Goal: Information Seeking & Learning: Learn about a topic

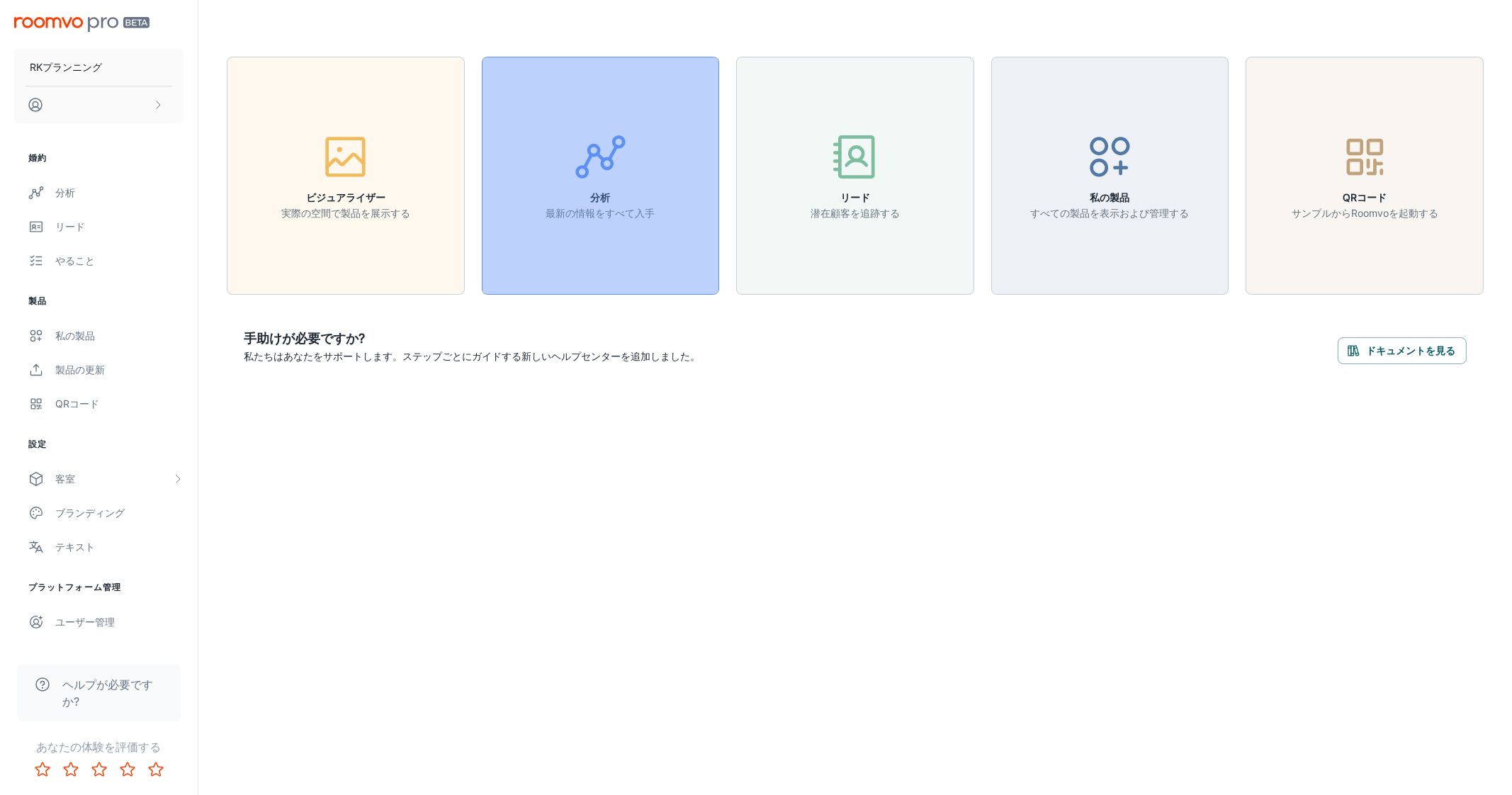
click at [588, 199] on h6 "分析" at bounding box center [600, 198] width 109 height 16
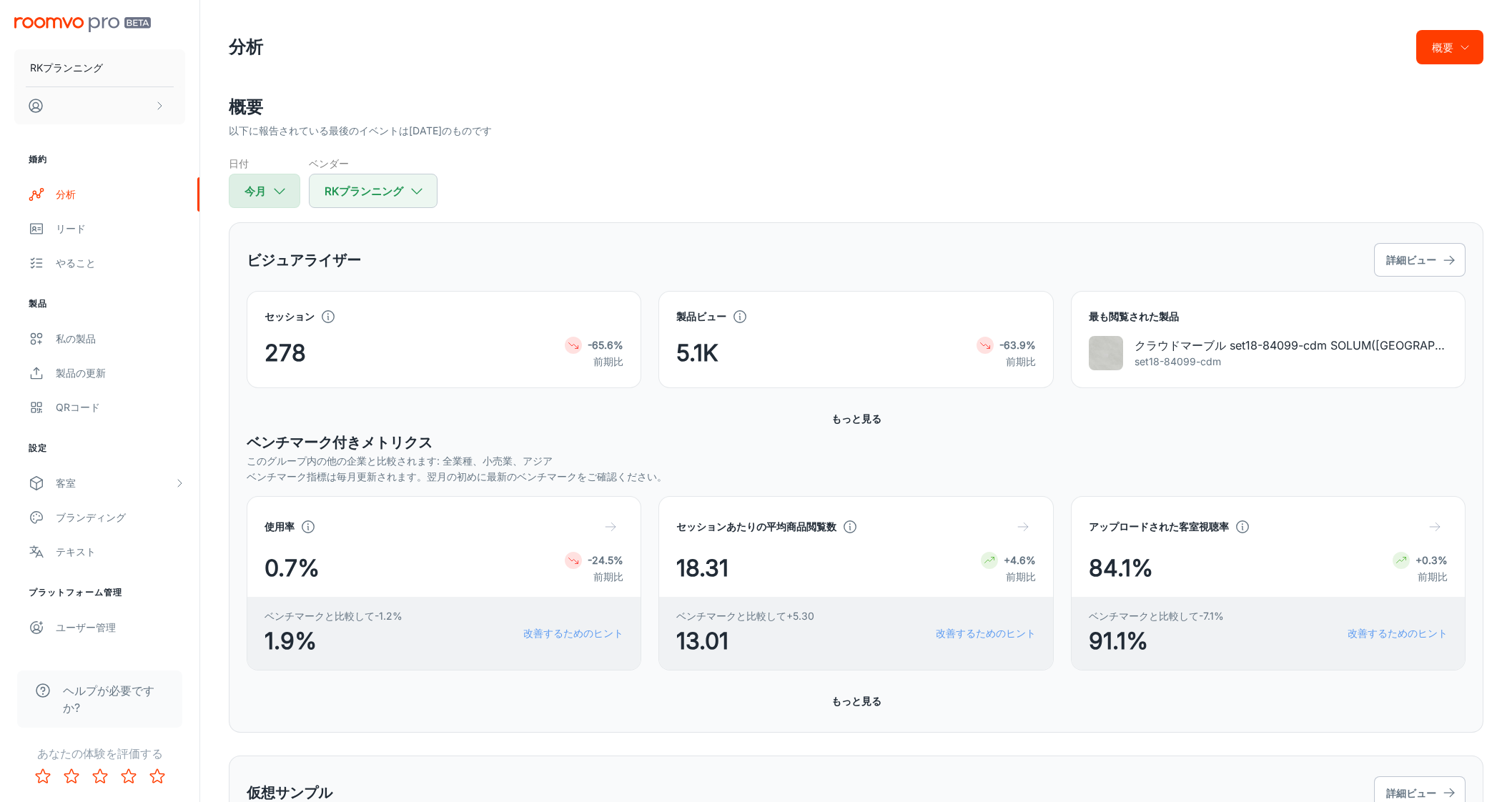
click at [278, 188] on icon "button" at bounding box center [279, 190] width 16 height 16
select select "8"
select select "2025"
select select "8"
select select "2025"
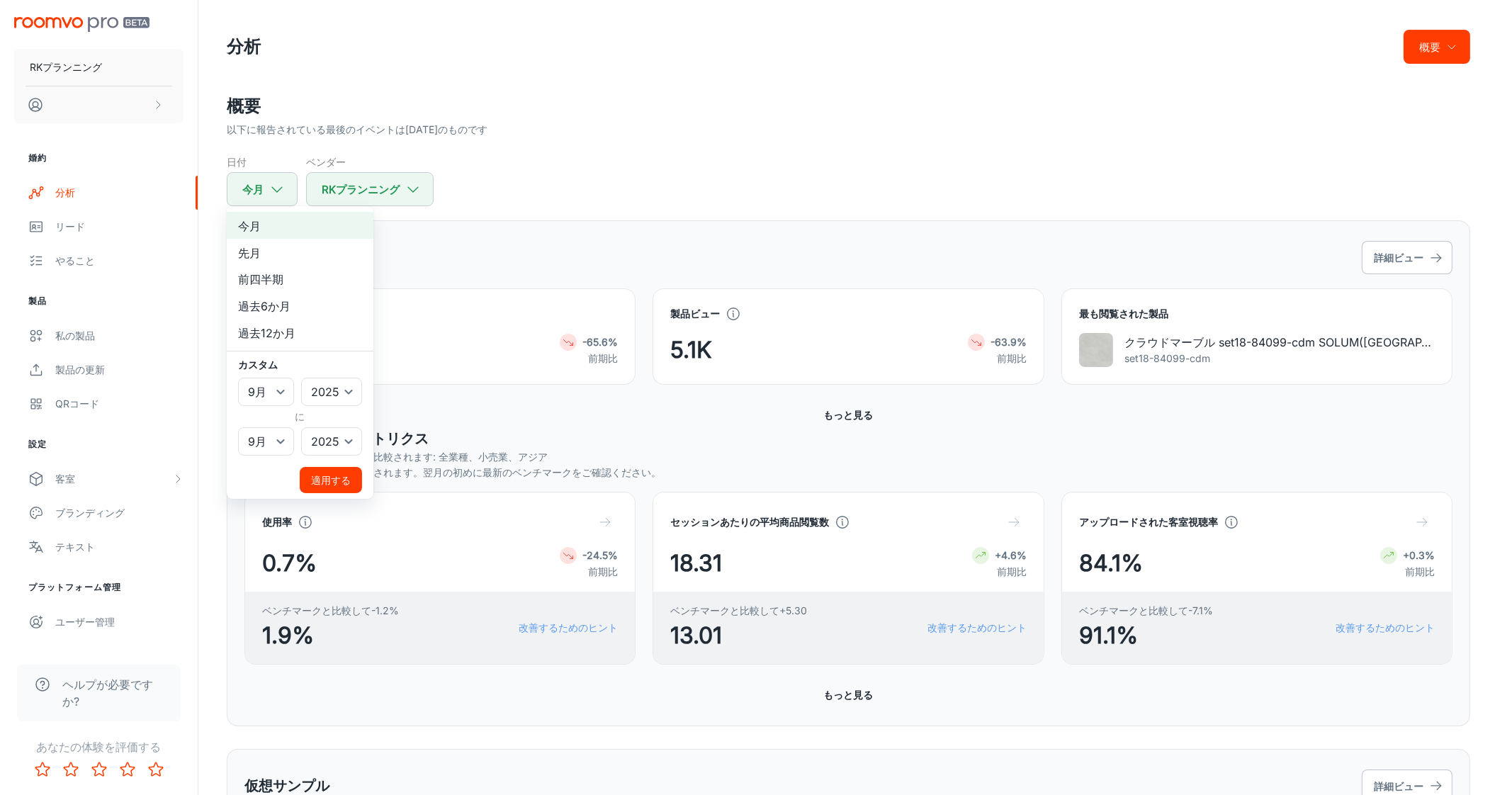
click at [275, 255] on li "先月" at bounding box center [300, 252] width 147 height 27
select select "7"
click at [324, 477] on font "適用する" at bounding box center [331, 479] width 40 height 12
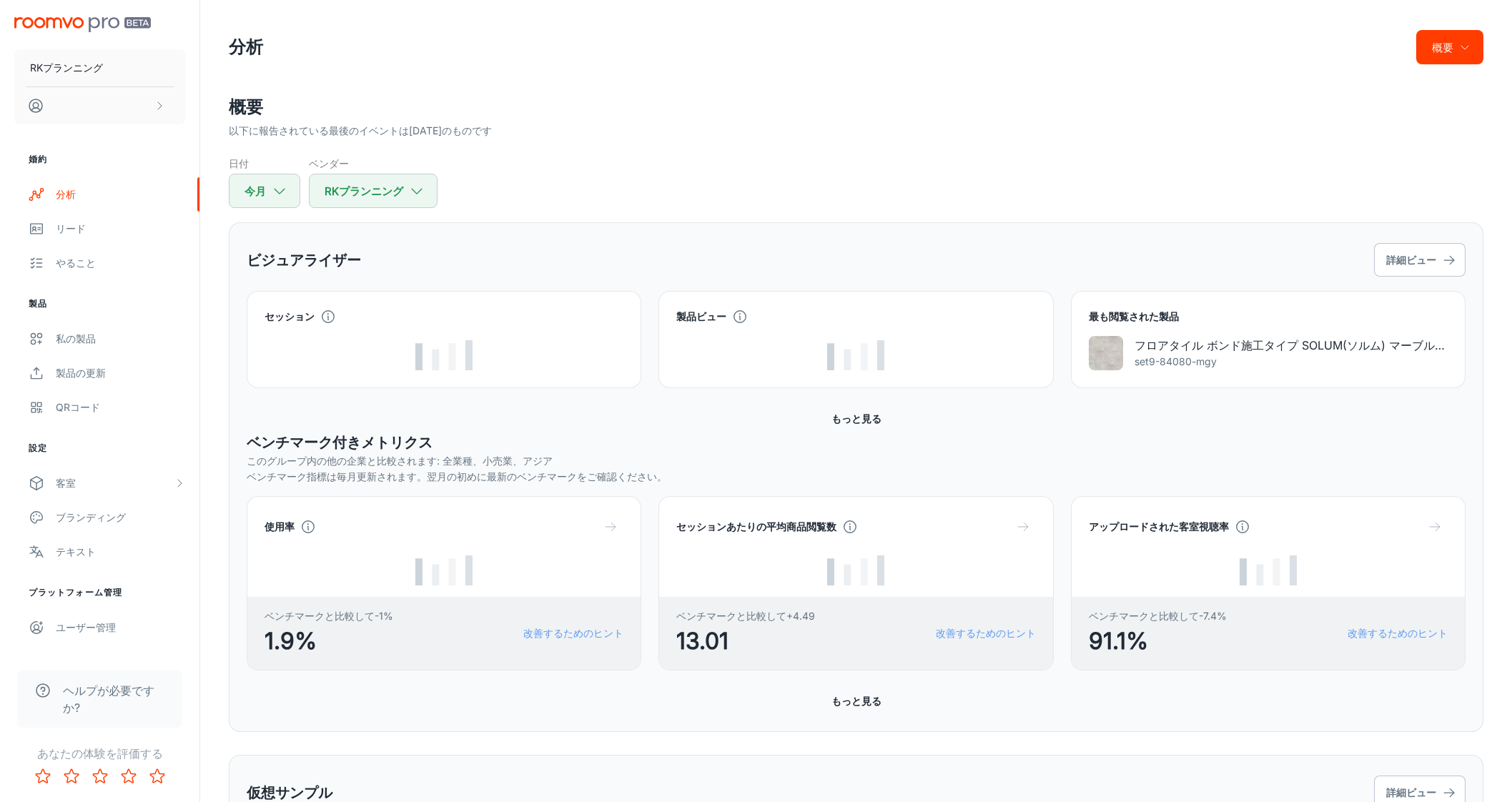
click at [668, 162] on div "日付 今月 ベンダー RKプランニング" at bounding box center [856, 182] width 1254 height 52
click at [711, 184] on div "日付 今月 ベンダー RKプランニング" at bounding box center [856, 182] width 1254 height 52
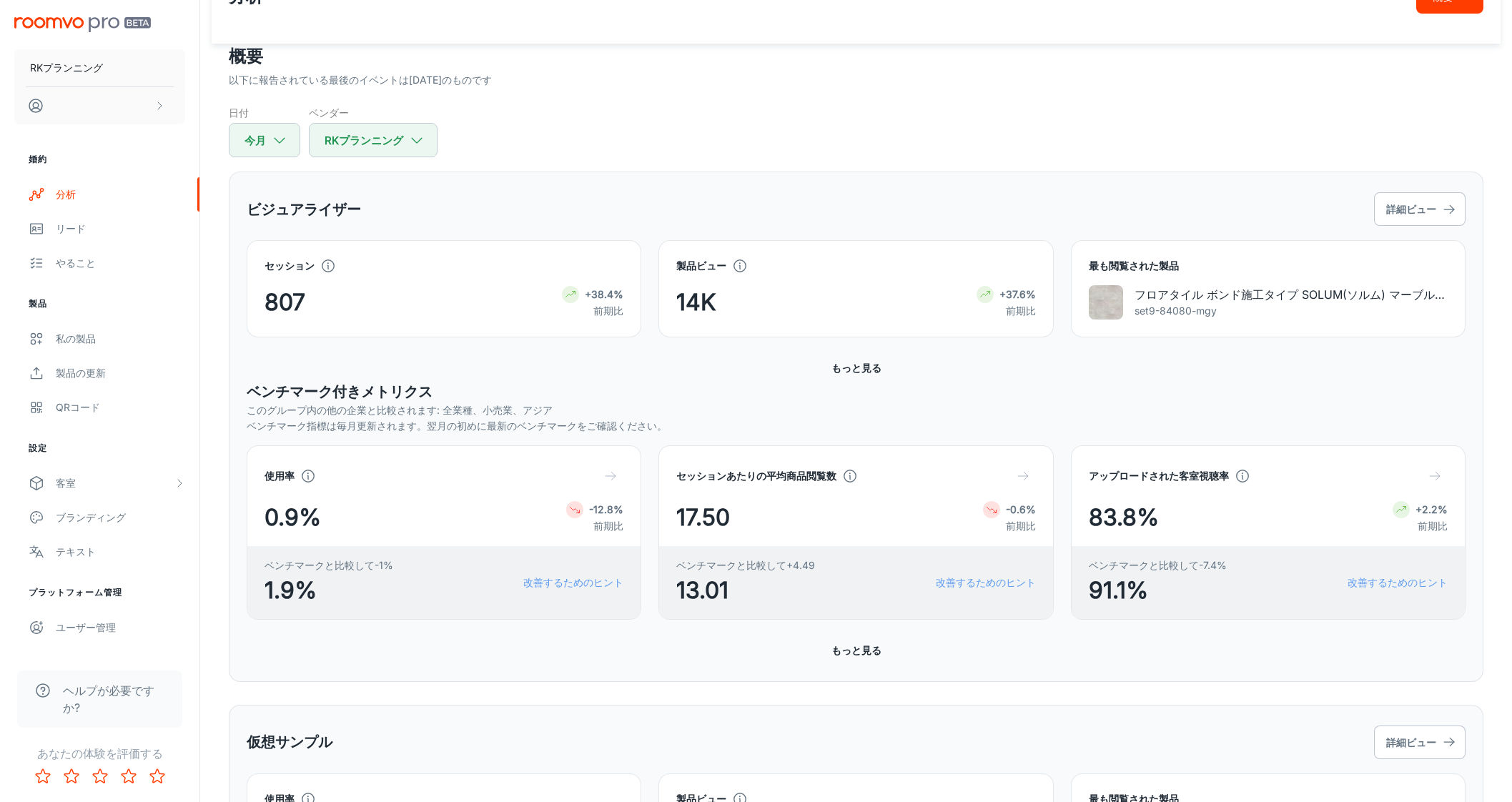
scroll to position [88, 0]
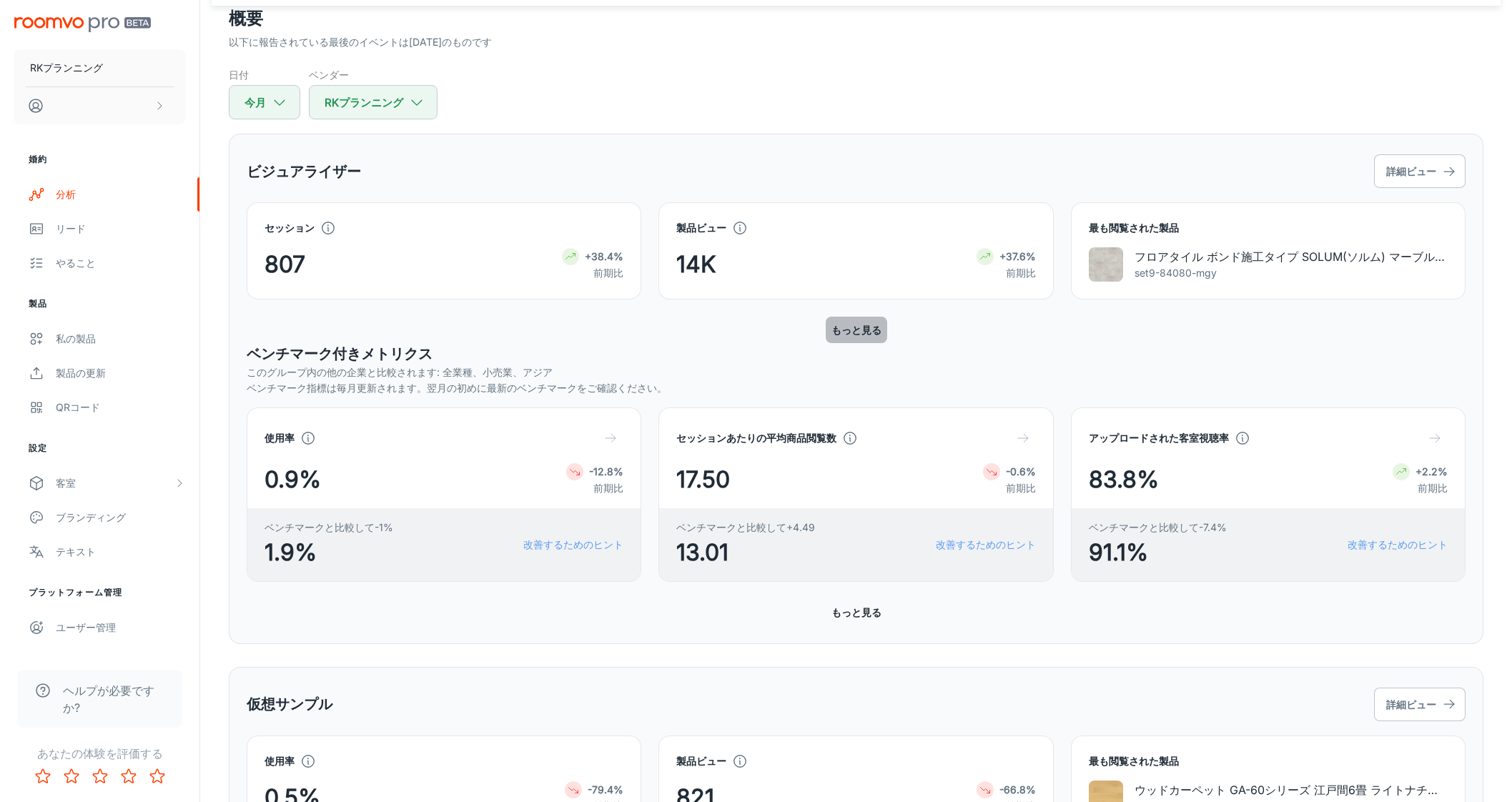
click at [871, 328] on font "もっと見る" at bounding box center [856, 330] width 50 height 12
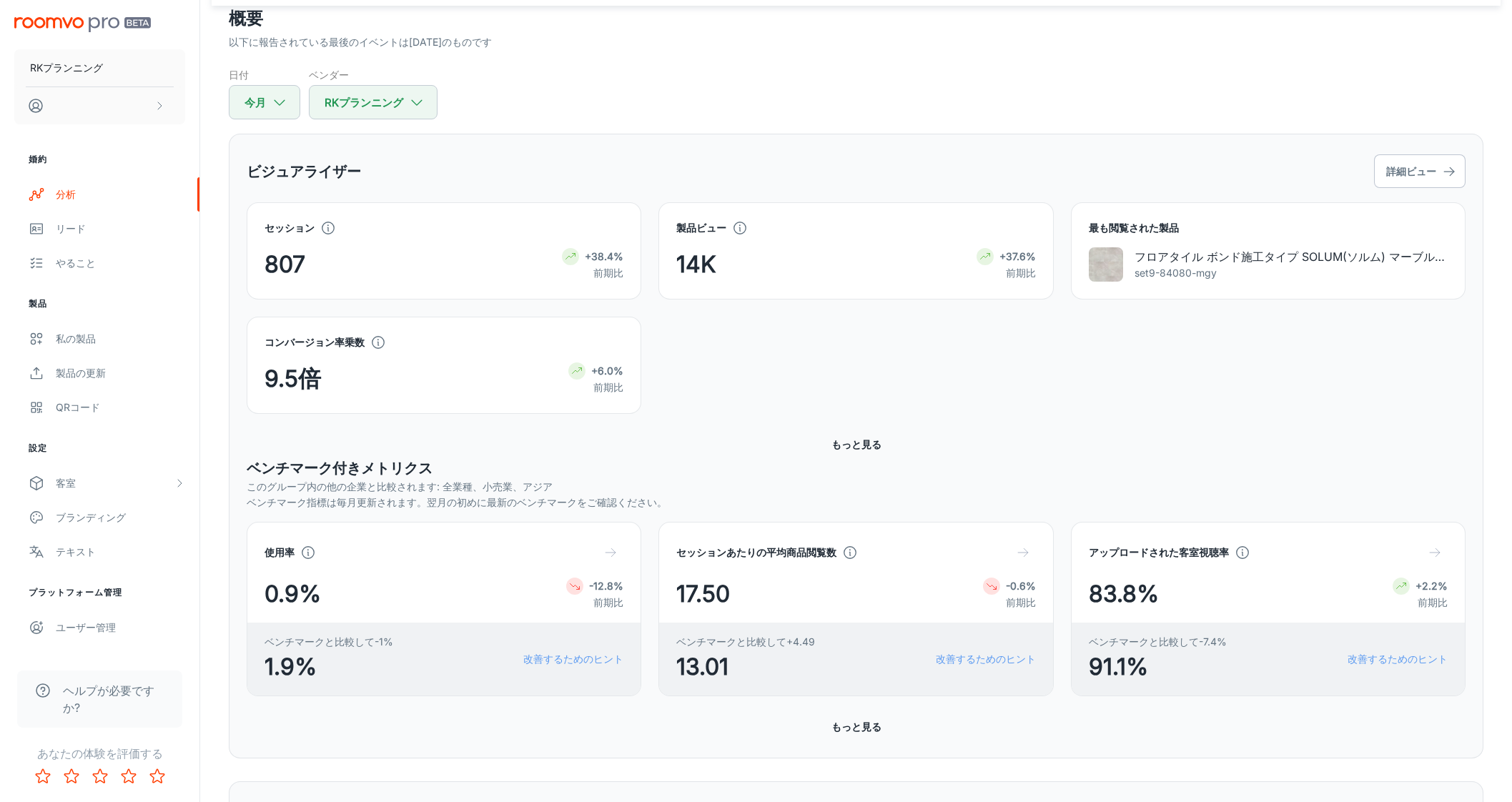
click at [728, 362] on div "コンバージョン率乗数 9.5倍 +6.0% 前期比" at bounding box center [847, 356] width 1236 height 115
click at [756, 357] on div "コンバージョン率乗数 9.5倍 +6.0% 前期比" at bounding box center [847, 356] width 1236 height 115
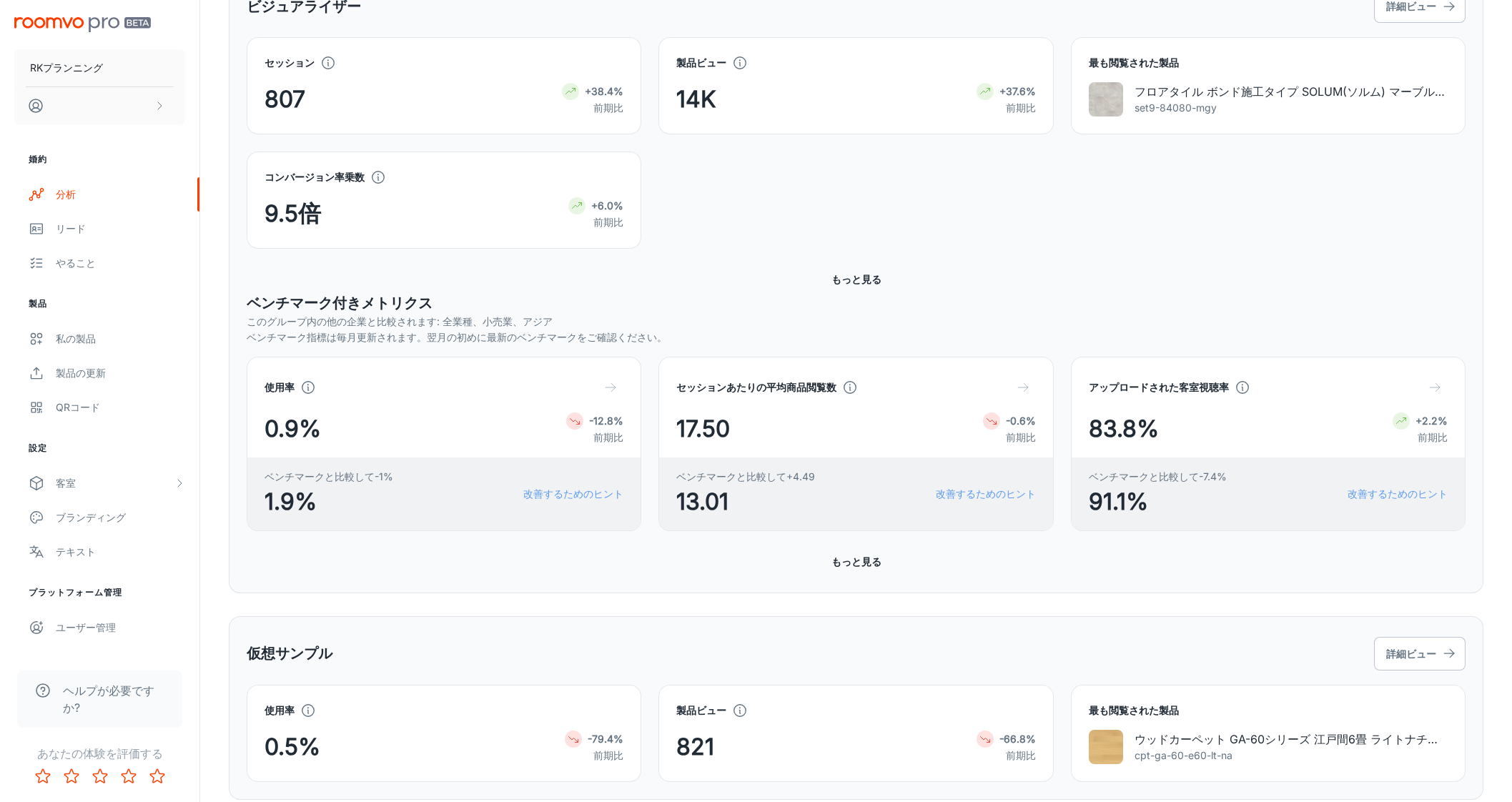
scroll to position [268, 0]
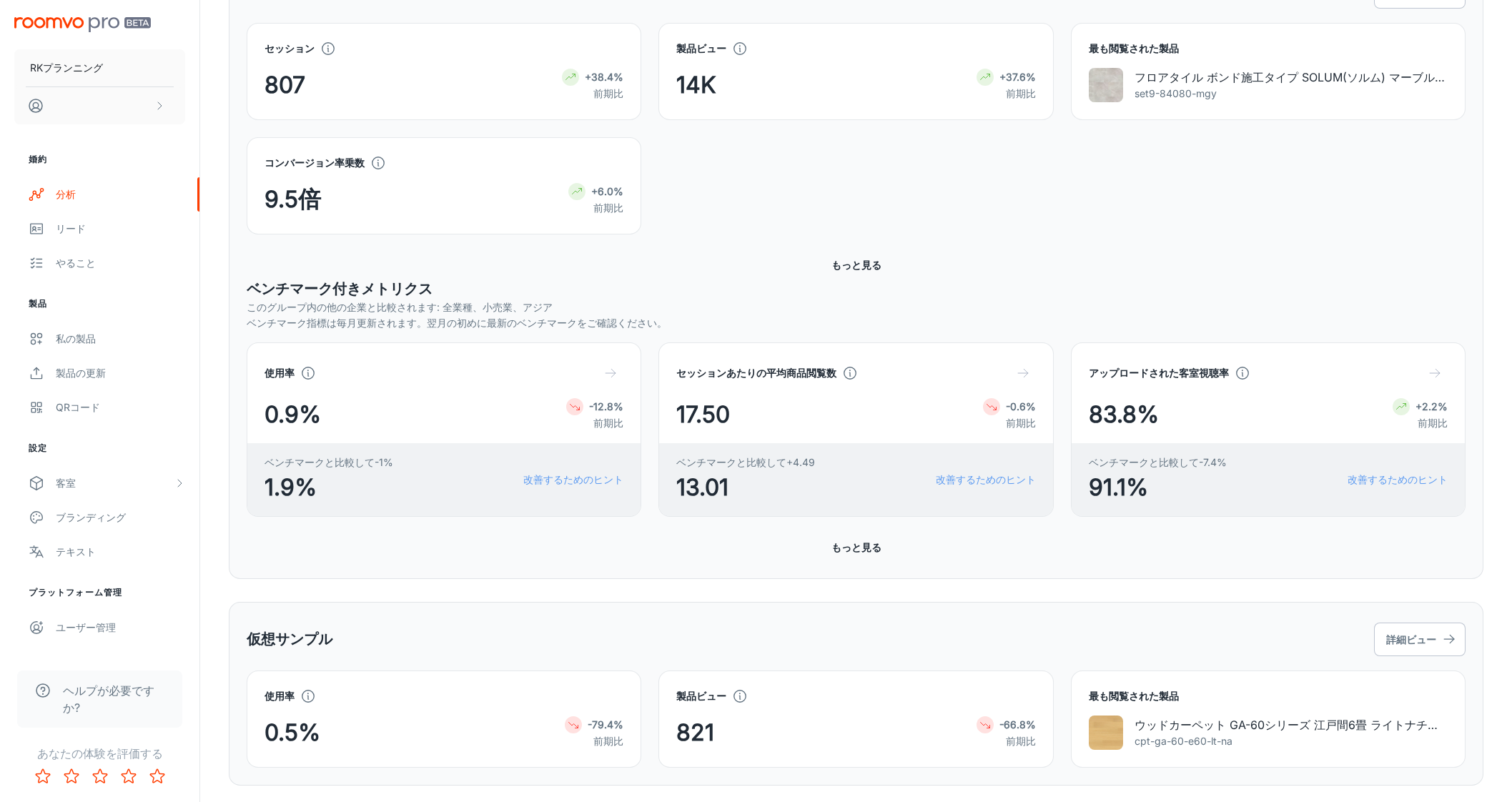
click at [783, 196] on div "コンバージョン率乗数 9.5倍 +6.0% 前期比" at bounding box center [847, 177] width 1236 height 115
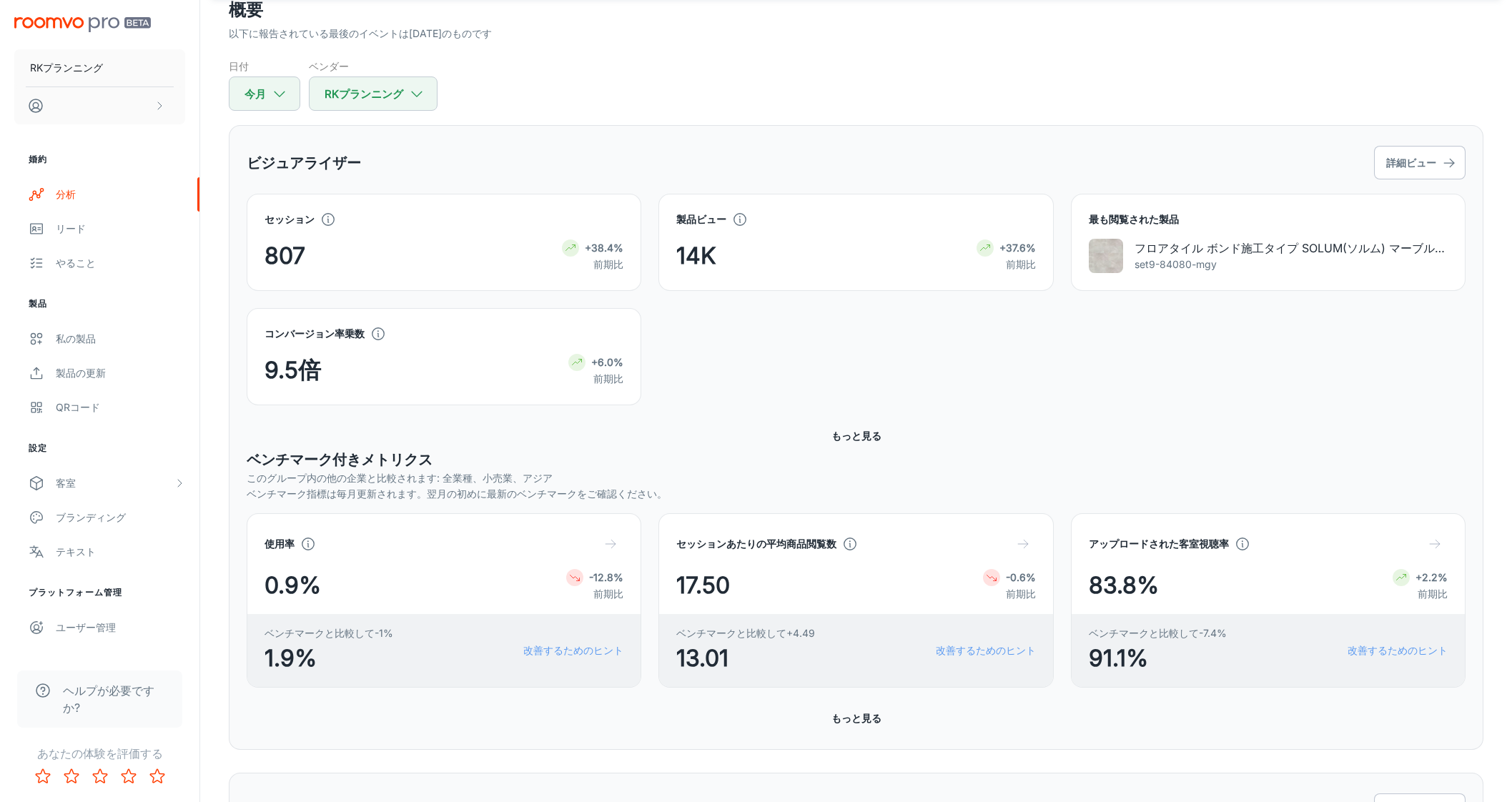
scroll to position [88, 0]
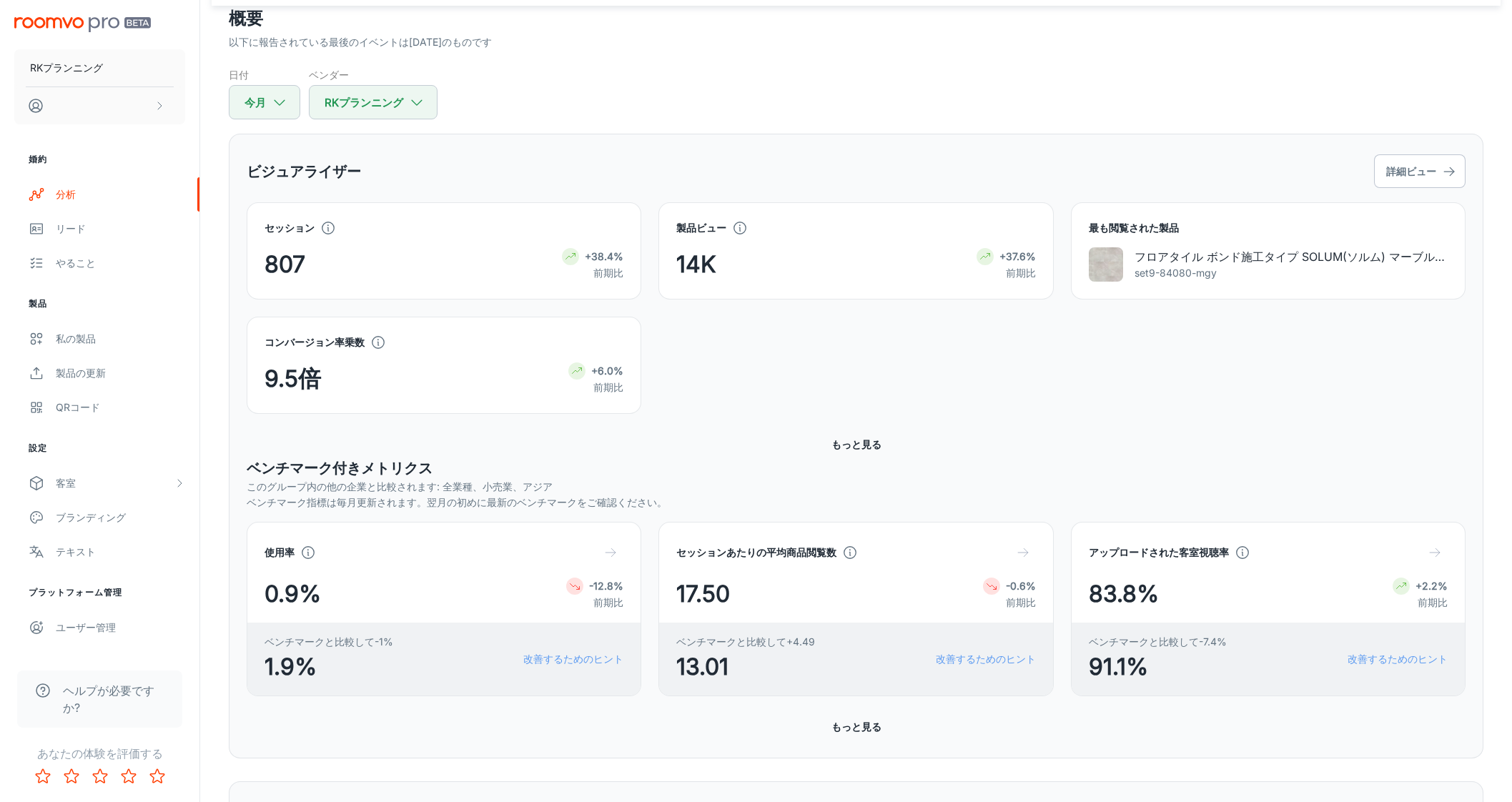
click at [805, 357] on div "コンバージョン率乗数 9.5倍 +6.0% 前期比" at bounding box center [847, 356] width 1236 height 115
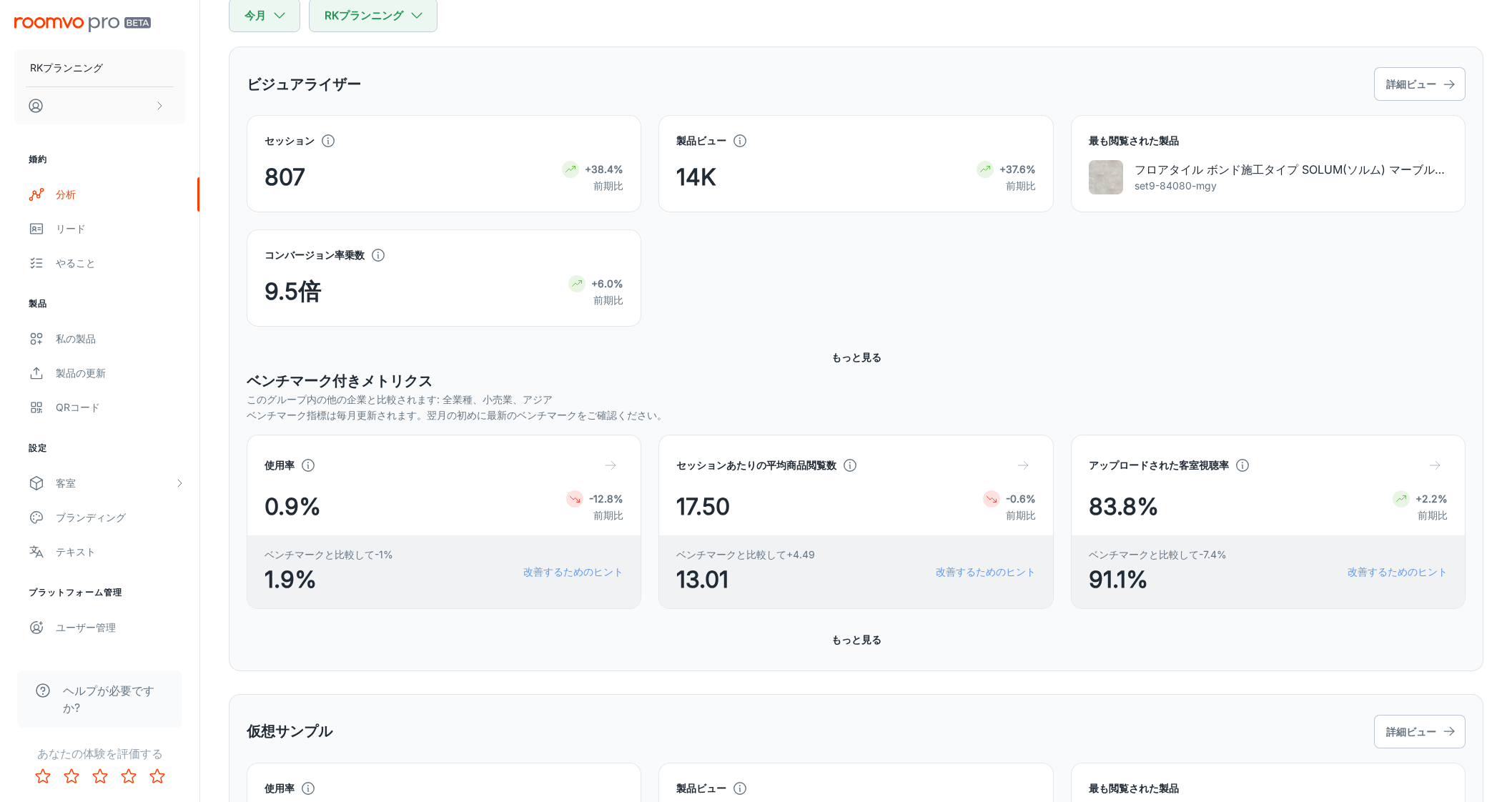
scroll to position [178, 0]
click at [806, 288] on div "コンバージョン率乗数 9.5倍 +6.0% 前期比" at bounding box center [847, 267] width 1236 height 115
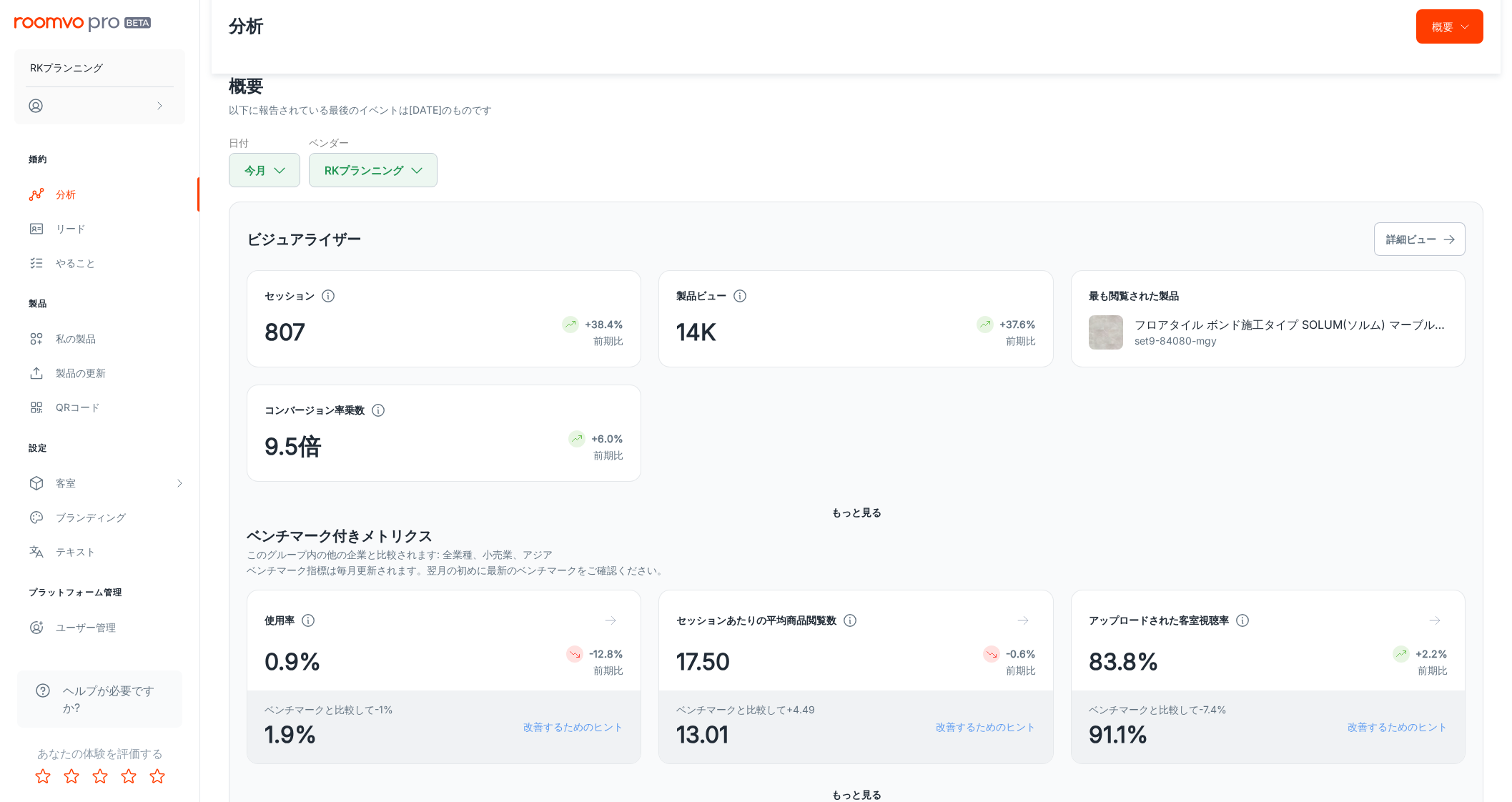
scroll to position [0, 0]
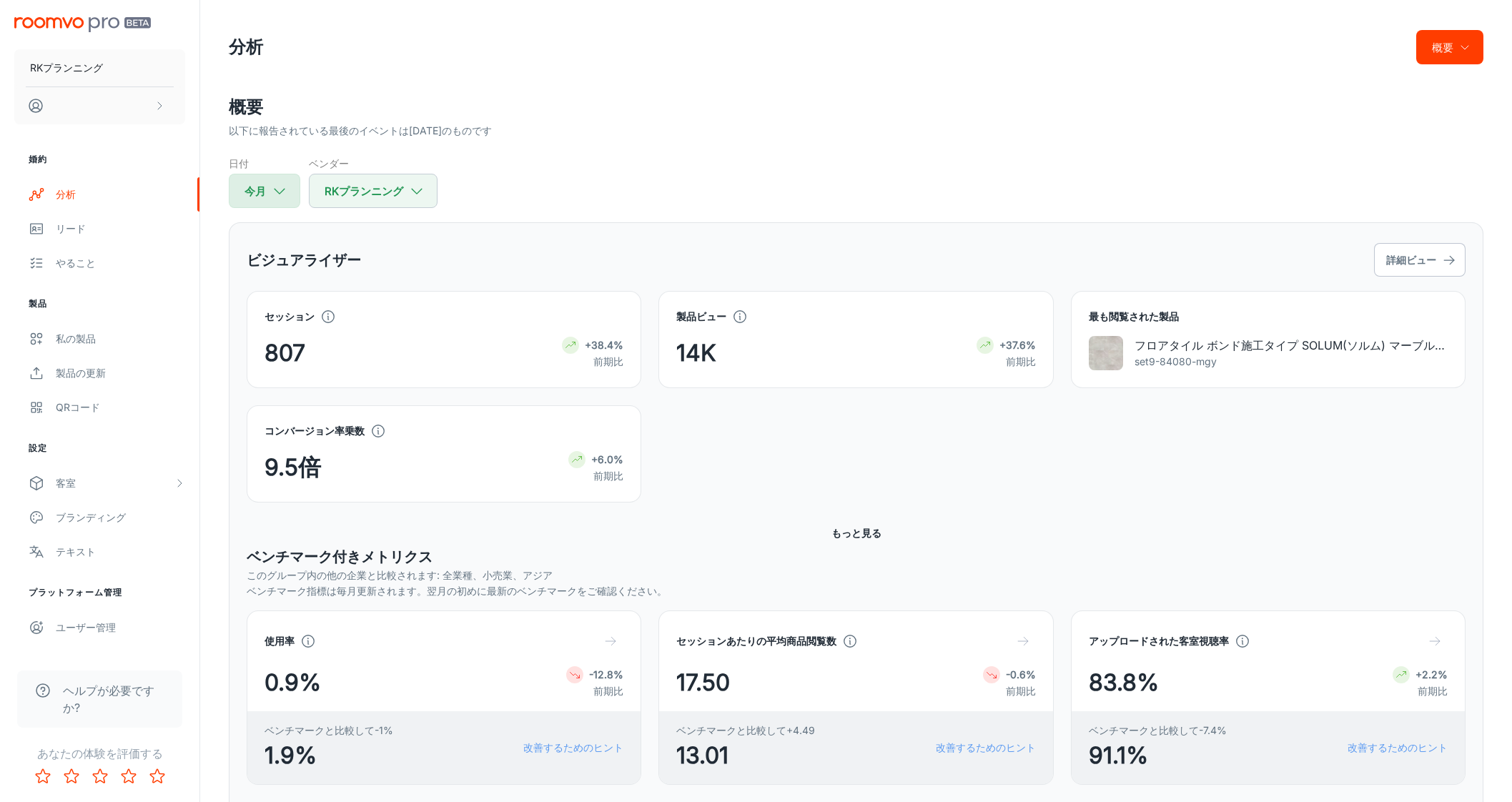
click at [274, 192] on icon "button" at bounding box center [279, 190] width 16 height 16
select select "7"
select select "2025"
select select "7"
select select "2025"
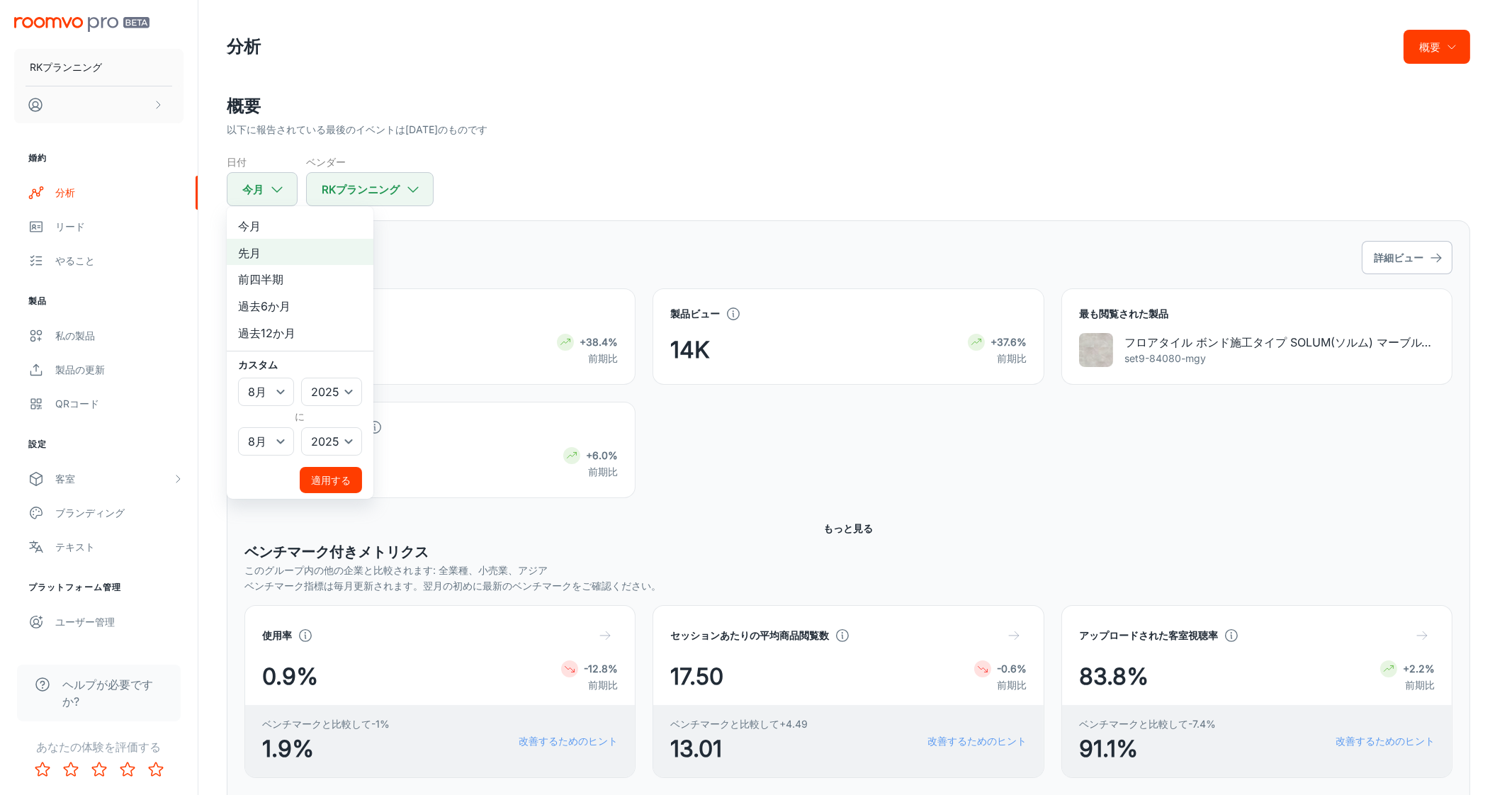
click at [771, 211] on div at bounding box center [756, 397] width 1512 height 795
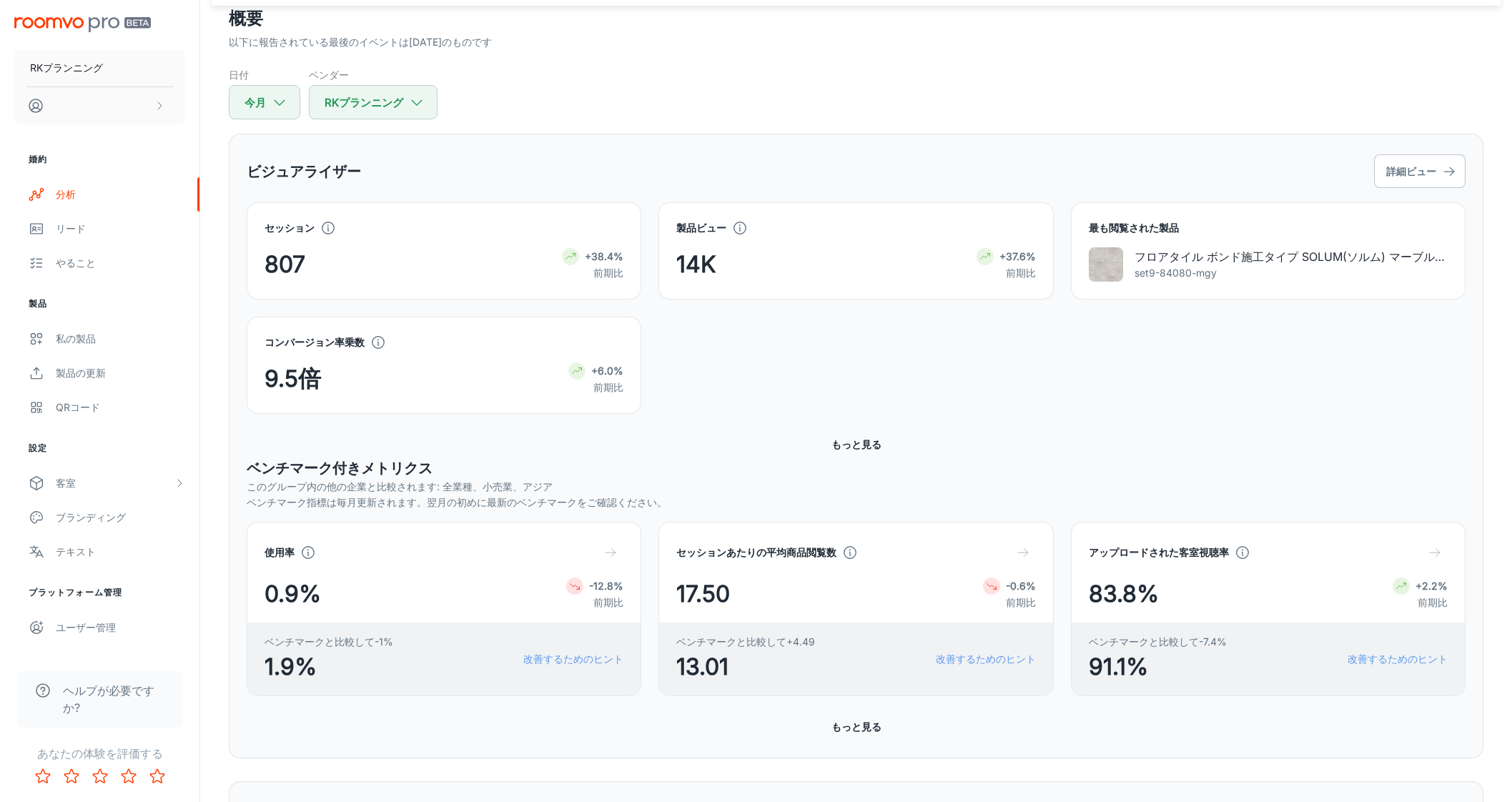
click at [744, 355] on div "コンバージョン率乗数 9.5倍 +6.0% 前期比" at bounding box center [847, 356] width 1236 height 115
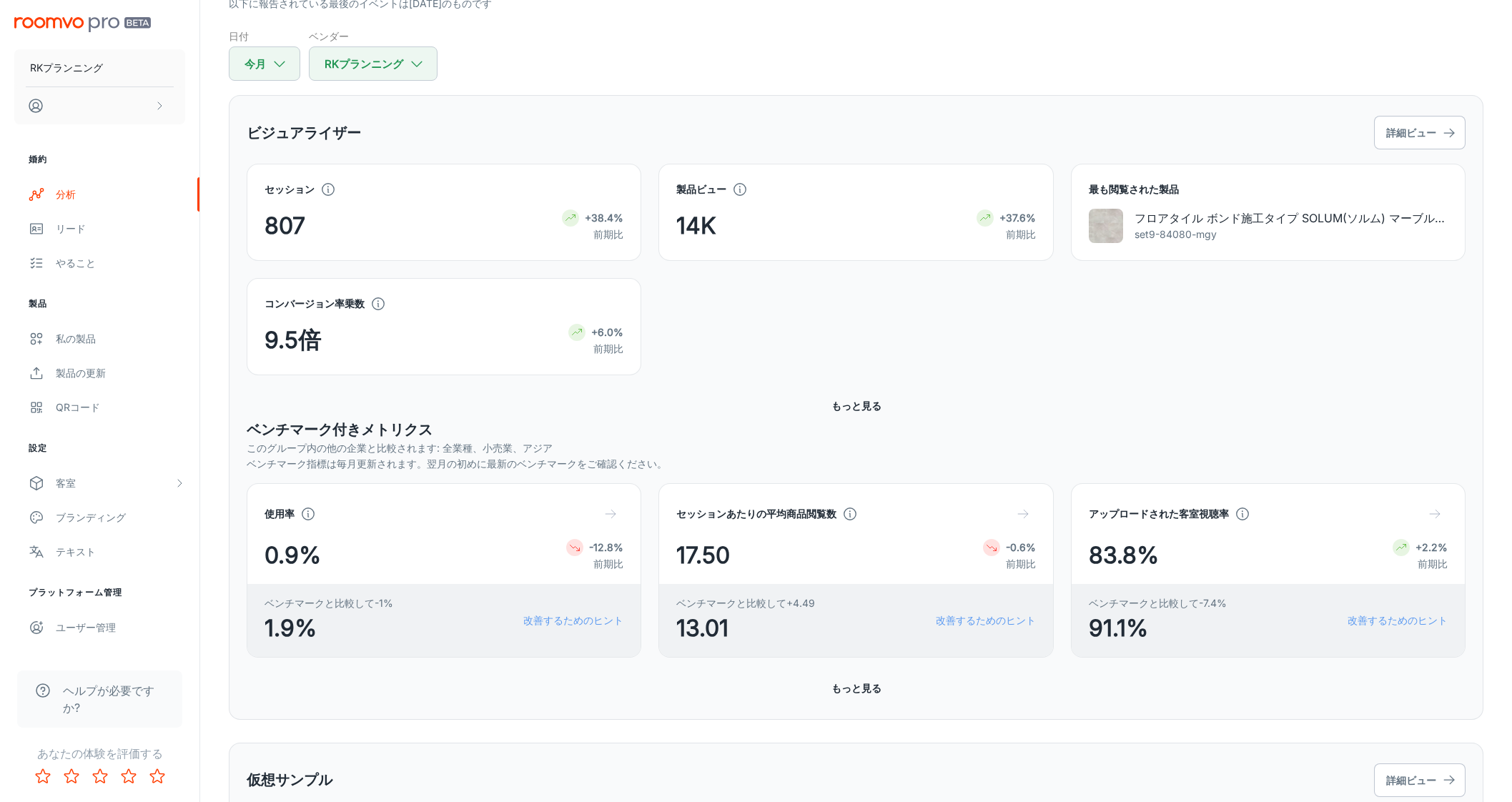
scroll to position [268, 0]
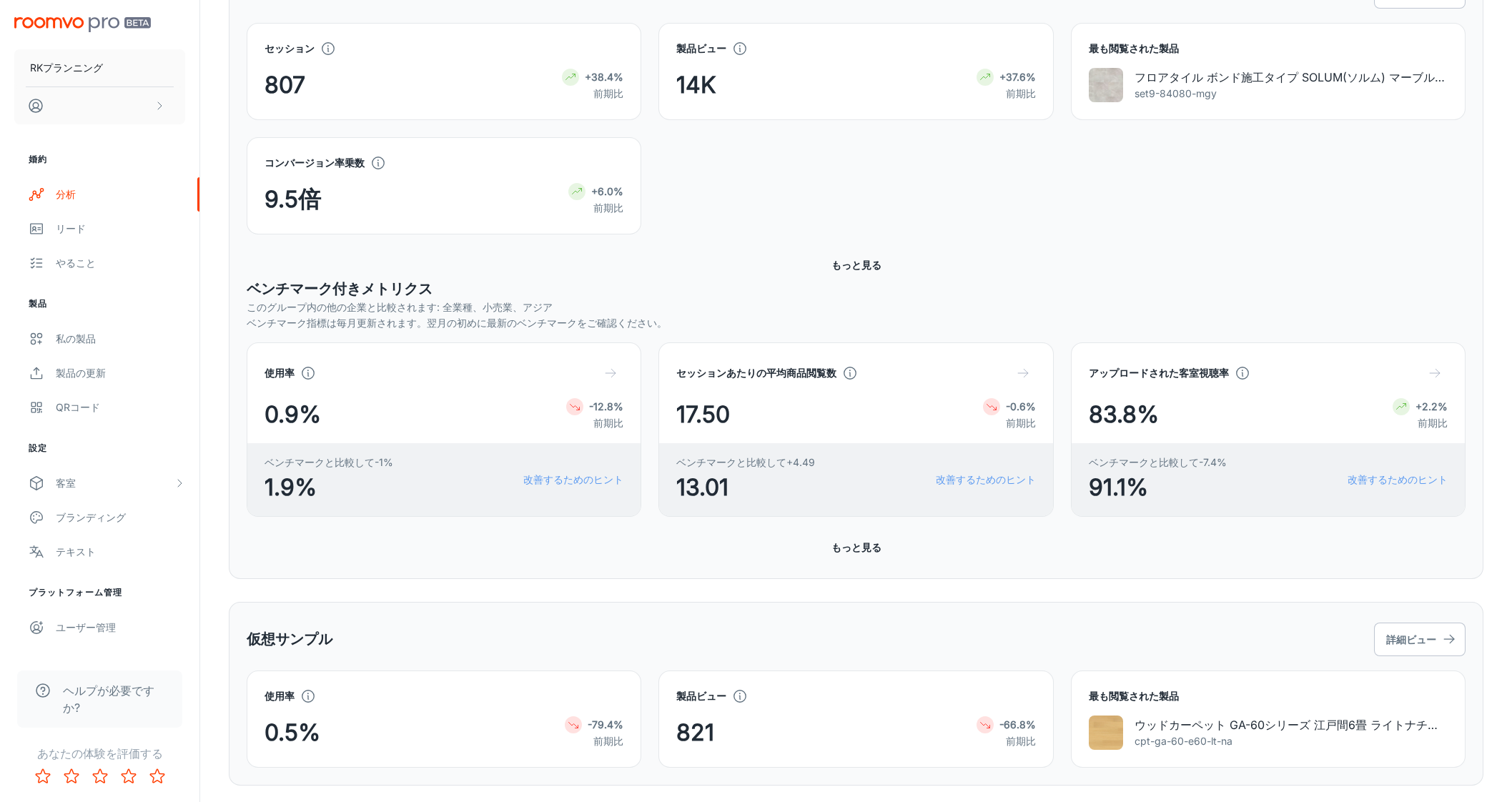
click at [779, 230] on div "コンバージョン率乗数 9.5倍 +6.0% 前期比" at bounding box center [847, 177] width 1236 height 115
click at [977, 192] on div "コンバージョン率乗数 9.5倍 +6.0% 前期比" at bounding box center [847, 177] width 1236 height 115
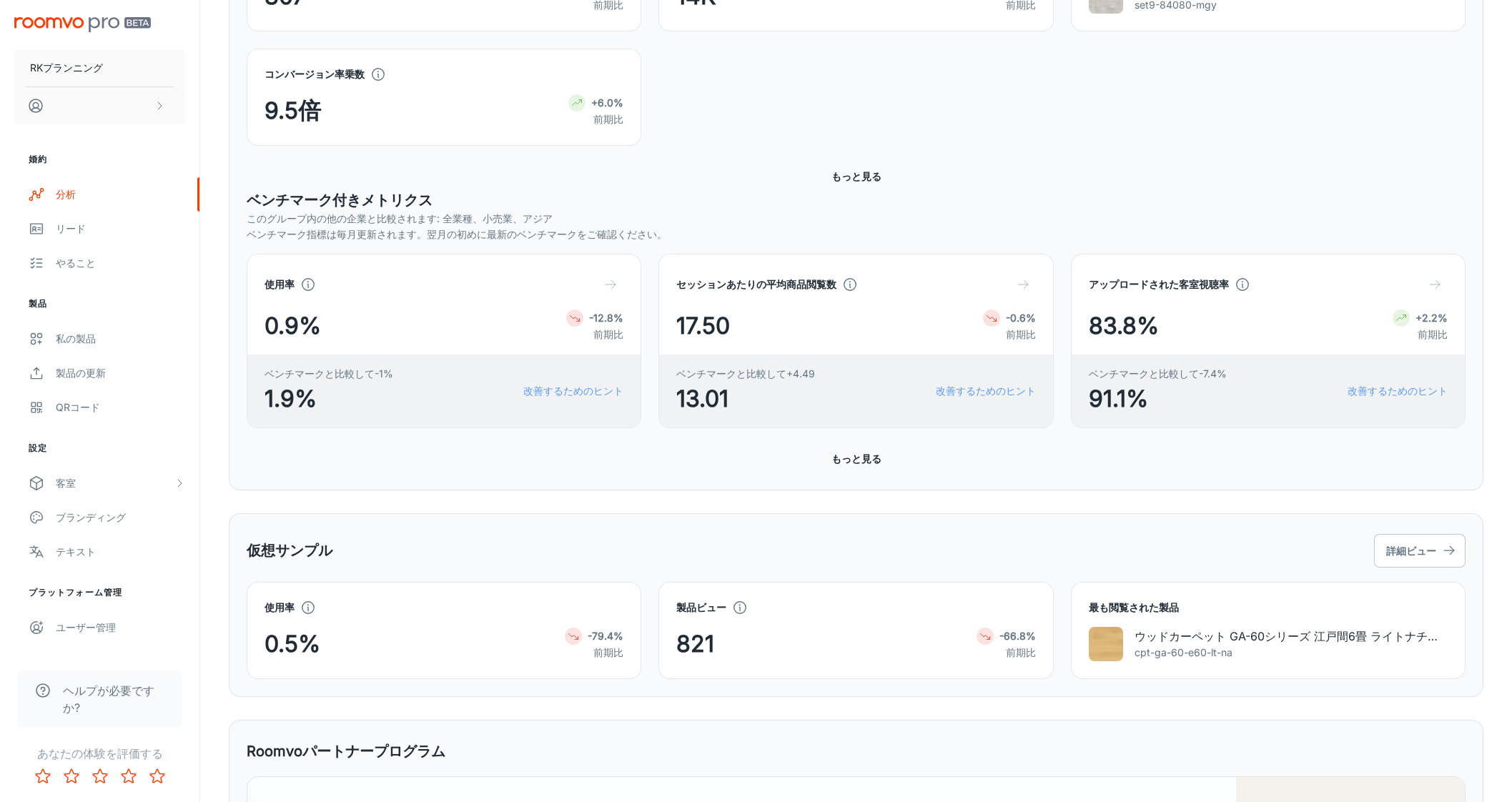
click at [834, 155] on div "コンバージョン率乗数 9.5倍 +6.0% 前期比" at bounding box center [856, 105] width 1219 height 115
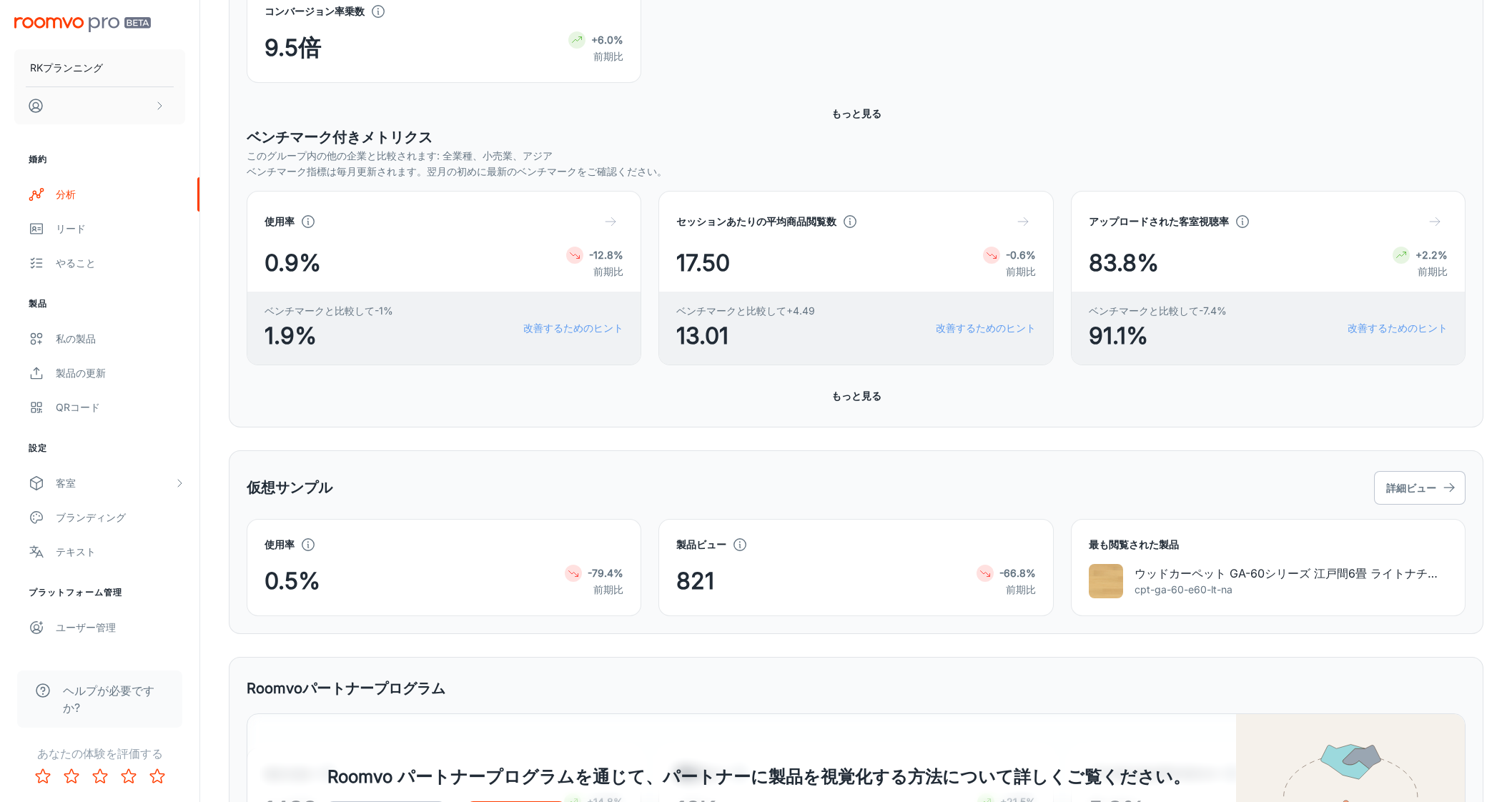
scroll to position [536, 0]
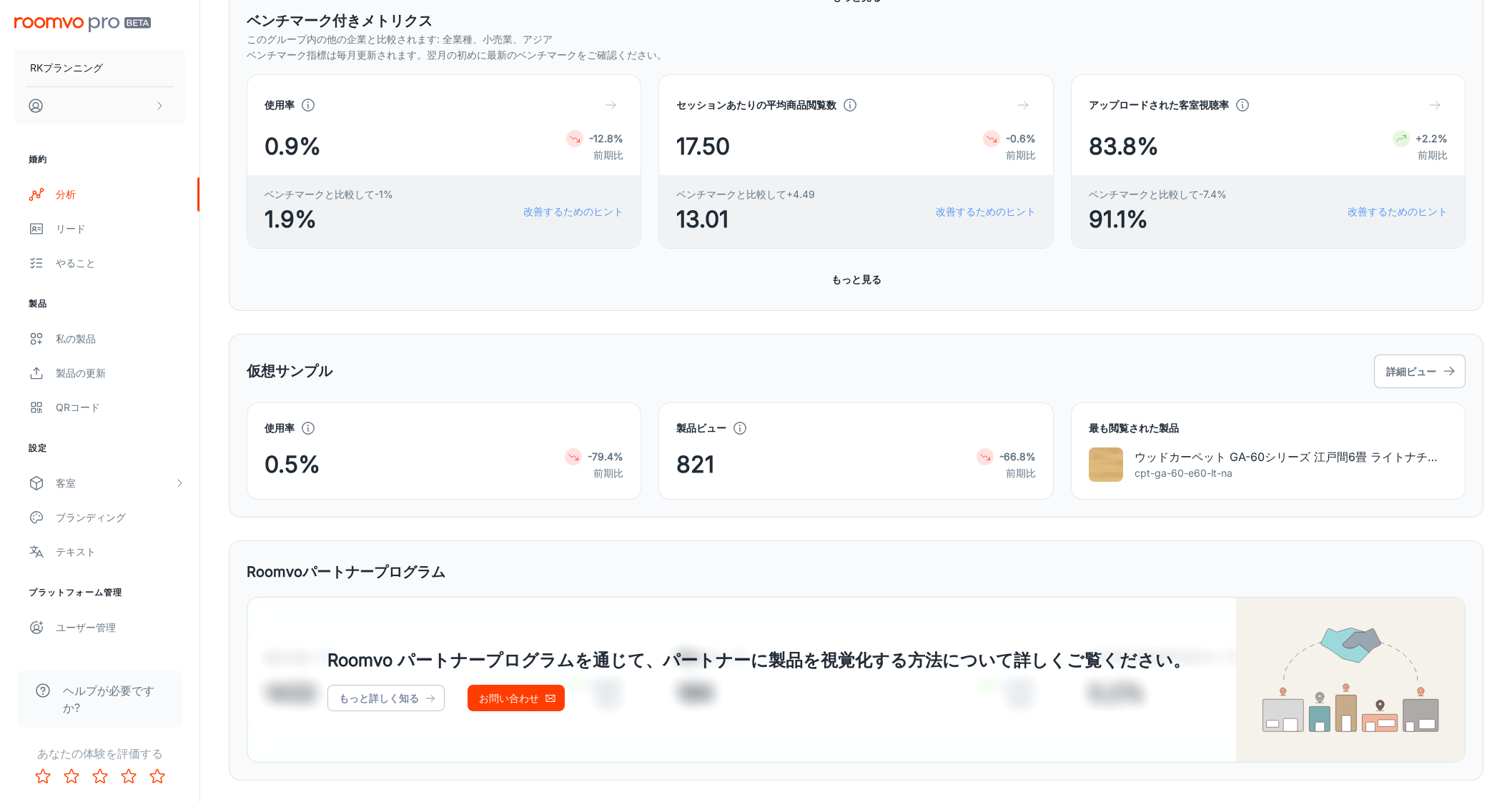
click at [855, 284] on font "もっと見る" at bounding box center [856, 279] width 50 height 18
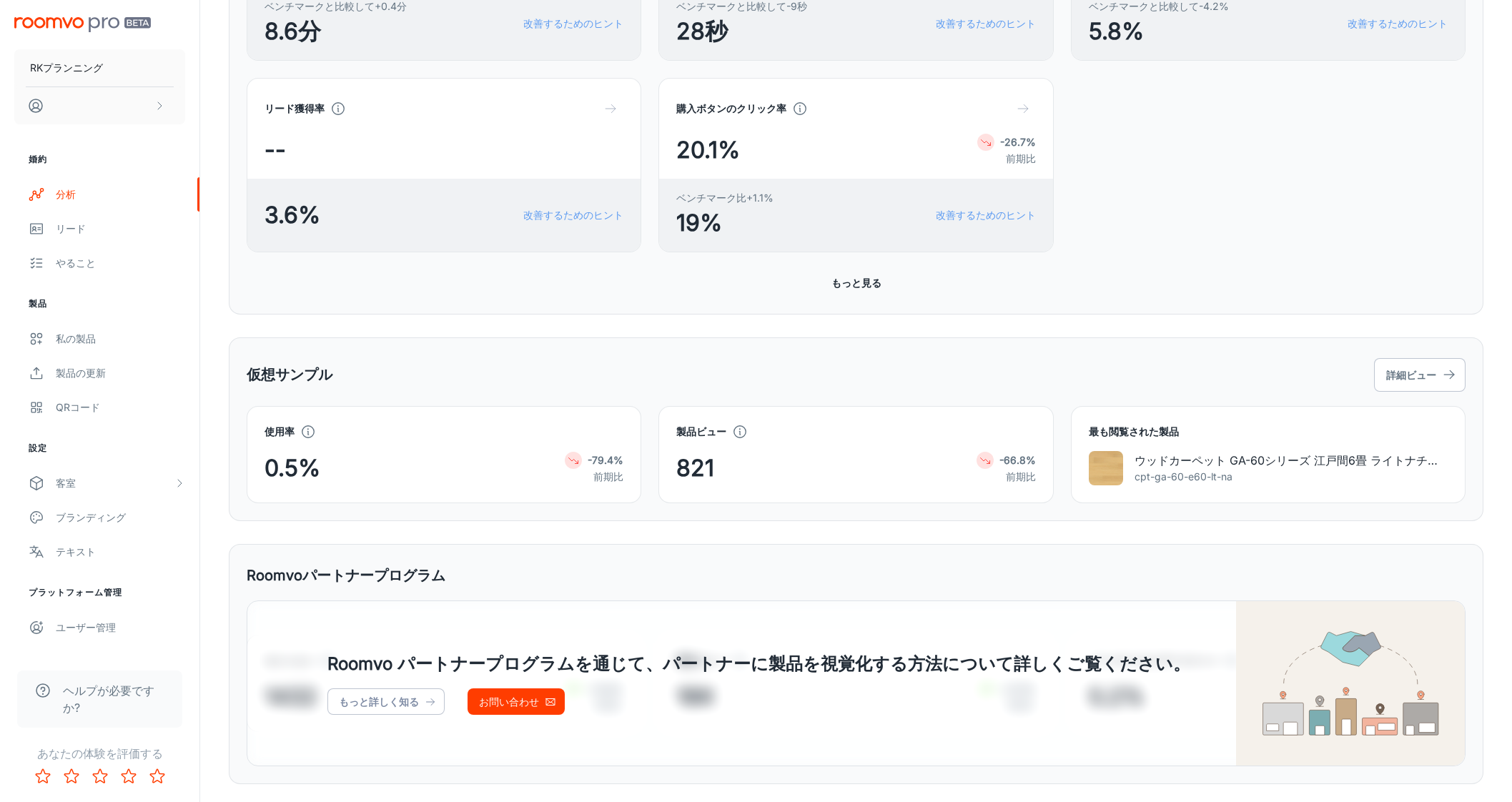
scroll to position [950, 0]
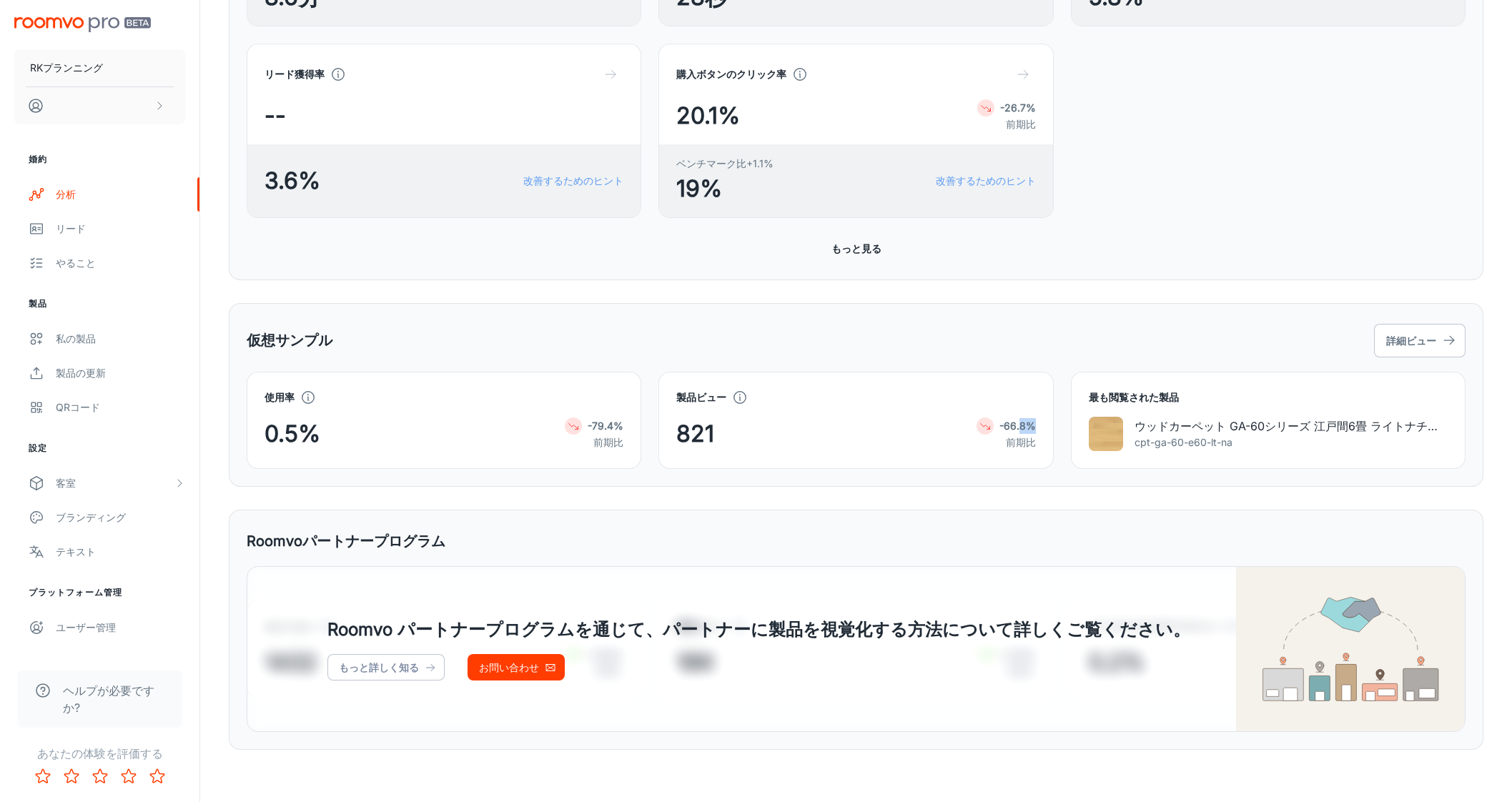
drag, startPoint x: 1028, startPoint y: 422, endPoint x: 1040, endPoint y: 422, distance: 12.0
click at [1040, 422] on div "製品ビュー 821 -66.8% 前期比" at bounding box center [856, 420] width 395 height 97
click at [984, 303] on div "仮想サンプル 詳細ビュー 使用率 0.5% -79.4% 前期比 製品ビュー 821 -66.8% 前期比 最も閲覧された製品 ウッドカーペット GA-60シ…" at bounding box center [856, 394] width 1254 height 184
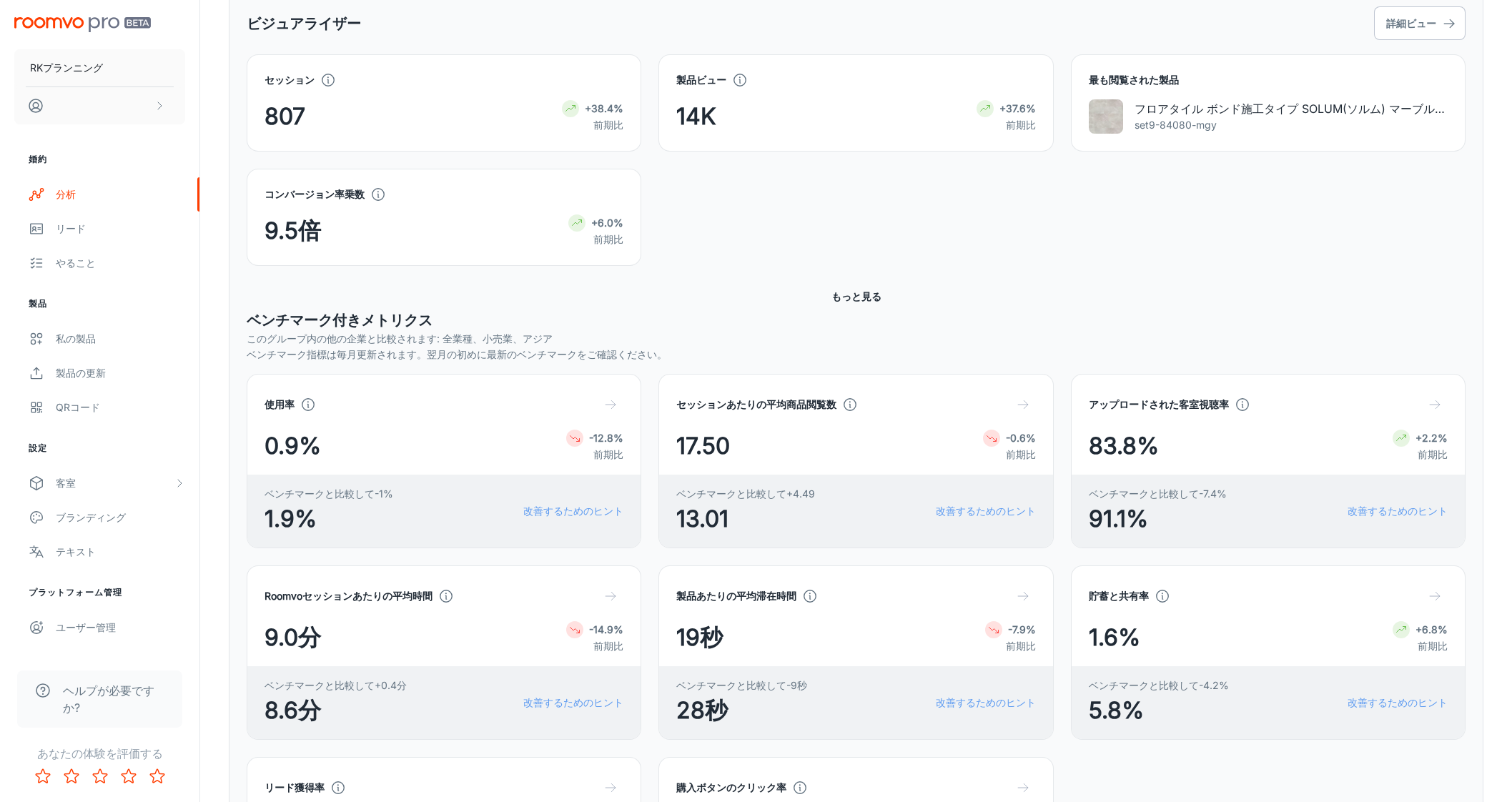
scroll to position [235, 0]
click at [768, 230] on div "コンバージョン率乗数 9.5倍 +6.0% 前期比" at bounding box center [847, 210] width 1236 height 115
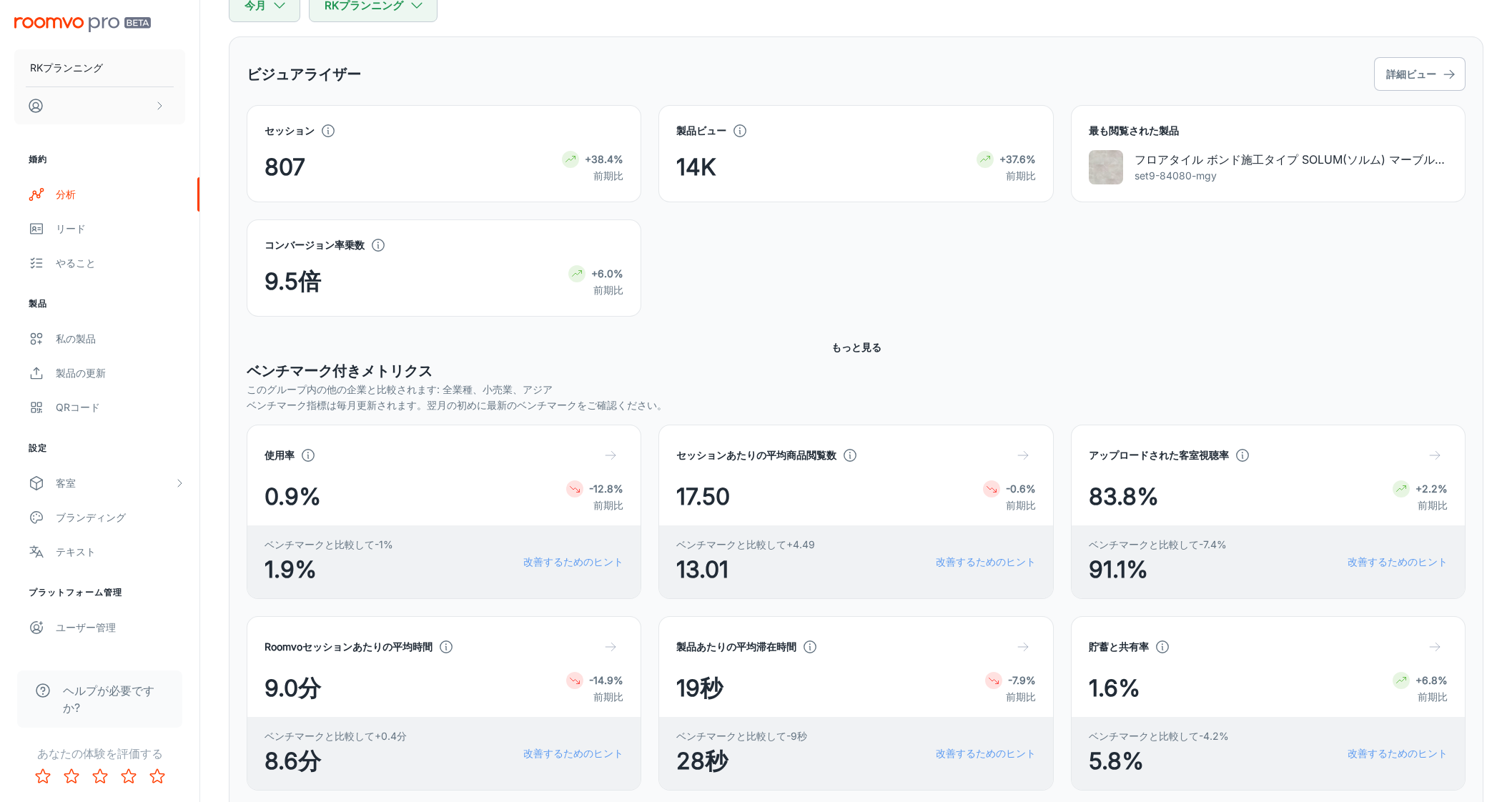
scroll to position [146, 0]
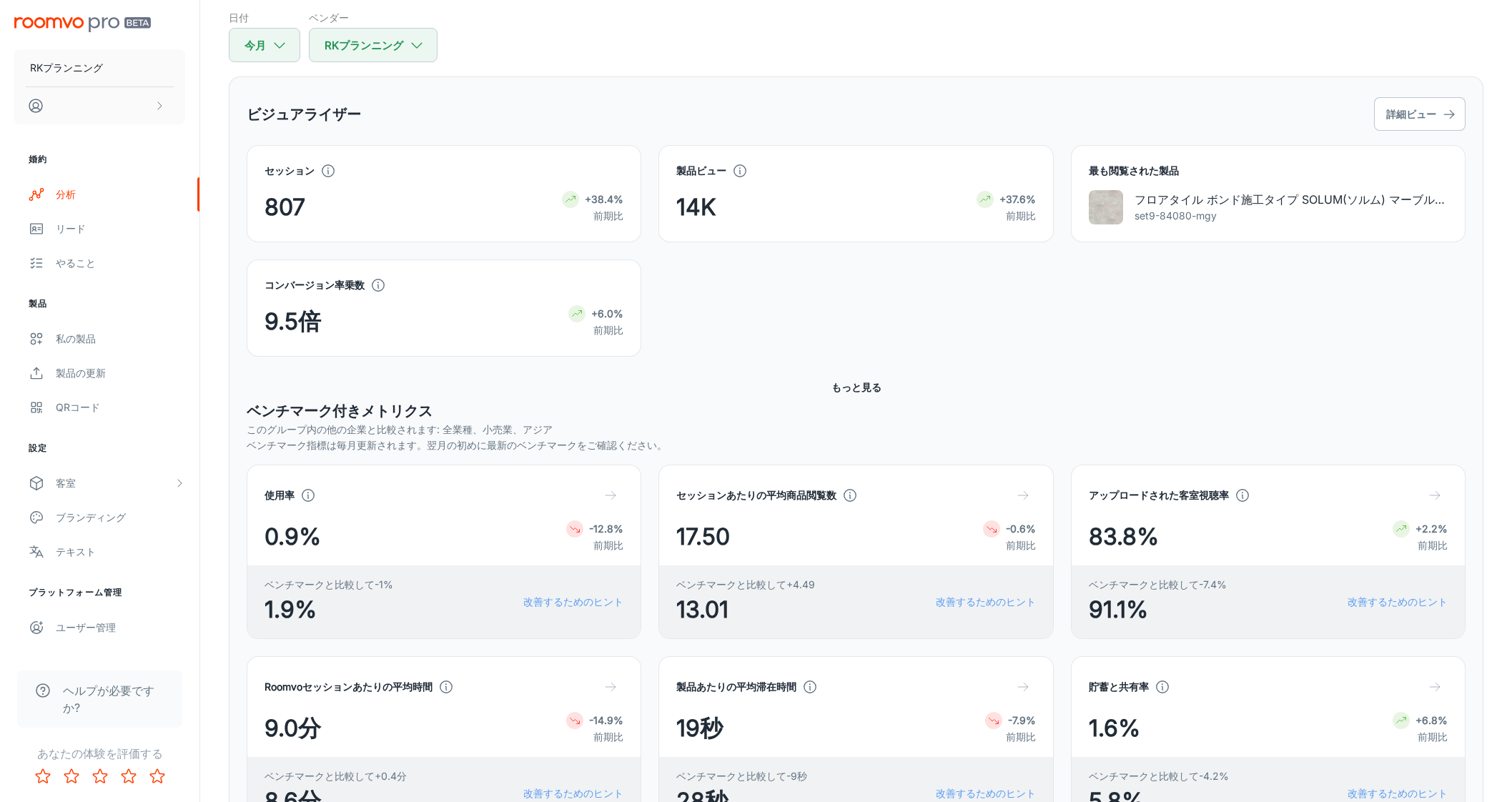
drag, startPoint x: 582, startPoint y: 88, endPoint x: 879, endPoint y: 59, distance: 298.4
click at [584, 88] on div "ビジュアライザー 詳細ビュー セッション 807 +38.4% 前期比 製品ビュー 14K +37.6% 前期比 最も閲覧された製品 フロアタイル ボンド施工…" at bounding box center [856, 580] width 1254 height 1008
click at [972, 97] on div "ビジュアライザー 詳細ビュー" at bounding box center [856, 114] width 1219 height 39
